Goal: Task Accomplishment & Management: Complete application form

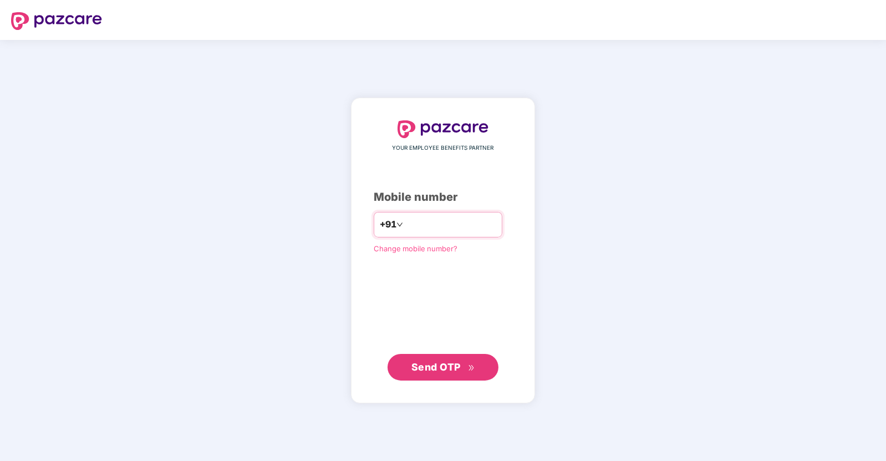
click at [425, 226] on input "number" at bounding box center [450, 225] width 91 height 18
type input "**********"
click at [441, 375] on button "Send OTP" at bounding box center [442, 366] width 111 height 27
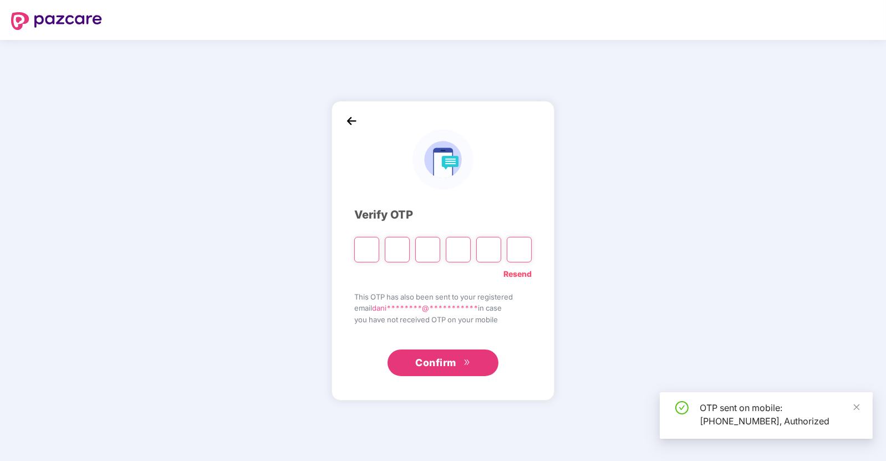
click at [369, 251] on input "Please enter verification code. Digit 1" at bounding box center [366, 249] width 25 height 25
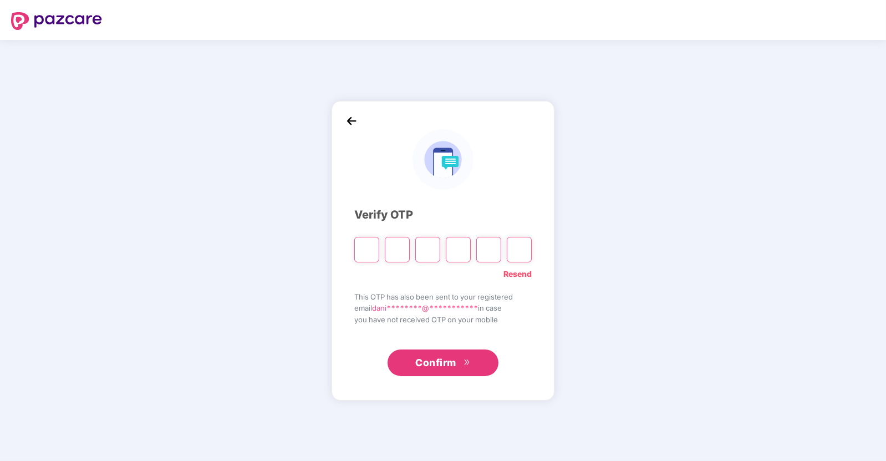
type input "*"
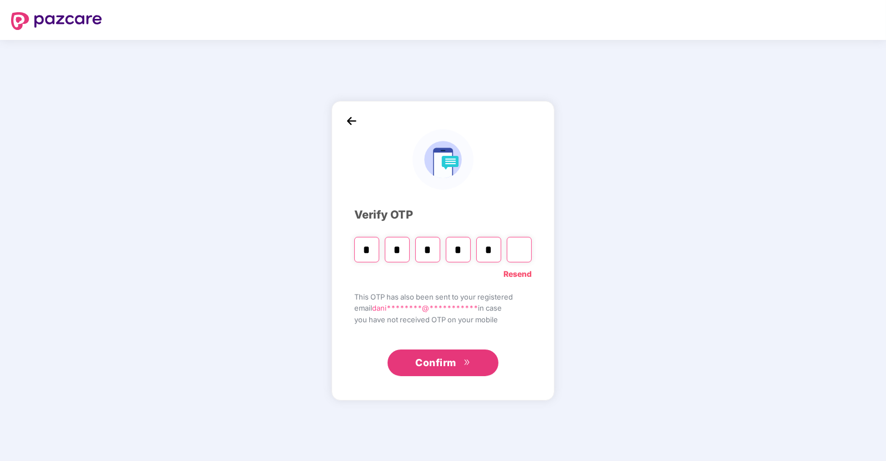
type input "*"
